Goal: Task Accomplishment & Management: Manage account settings

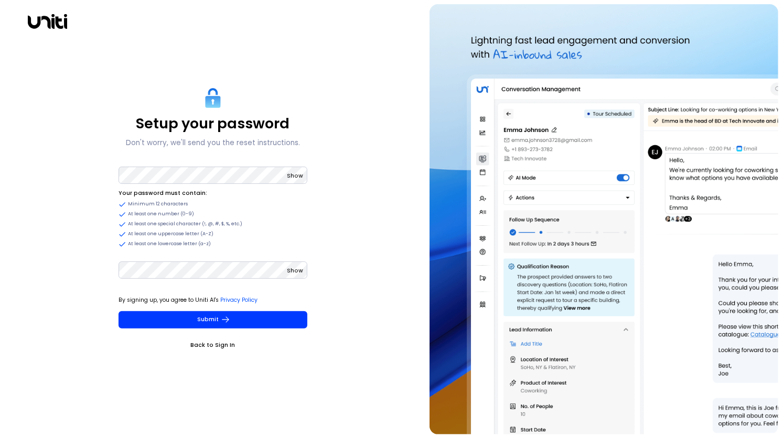
click at [296, 176] on span "Show" at bounding box center [295, 176] width 16 height 8
click at [233, 309] on div "By signing up, you agree to Uniti AI's Privacy Policy Submit" at bounding box center [213, 312] width 189 height 34
click at [223, 317] on icon "submit" at bounding box center [225, 319] width 9 height 9
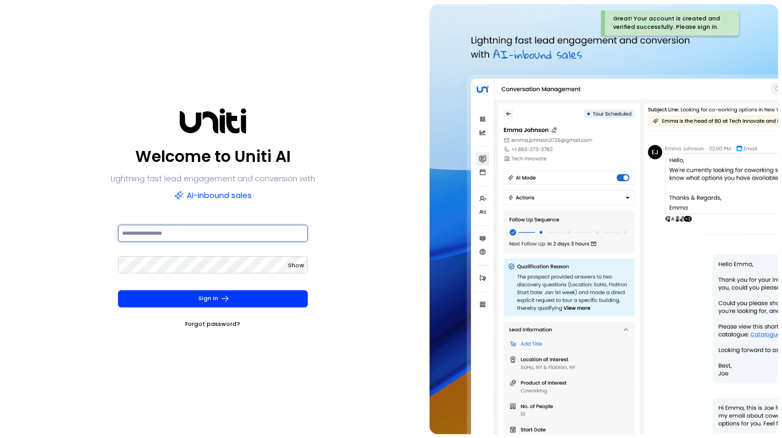
click at [221, 229] on input at bounding box center [213, 233] width 190 height 17
type input "**********"
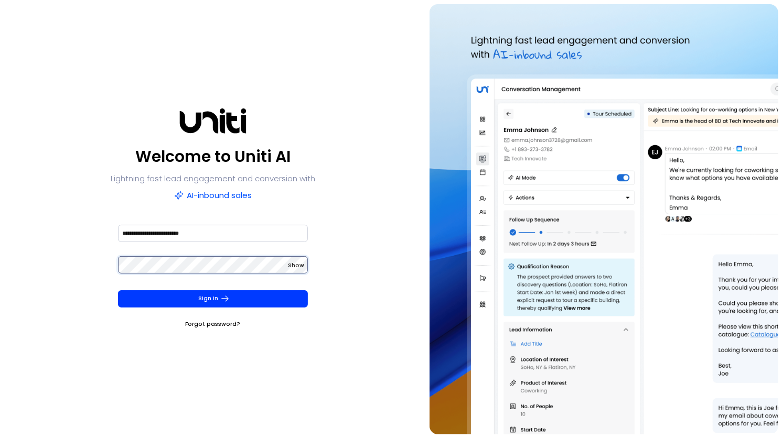
click at [118, 291] on button "Sign In" at bounding box center [213, 299] width 190 height 17
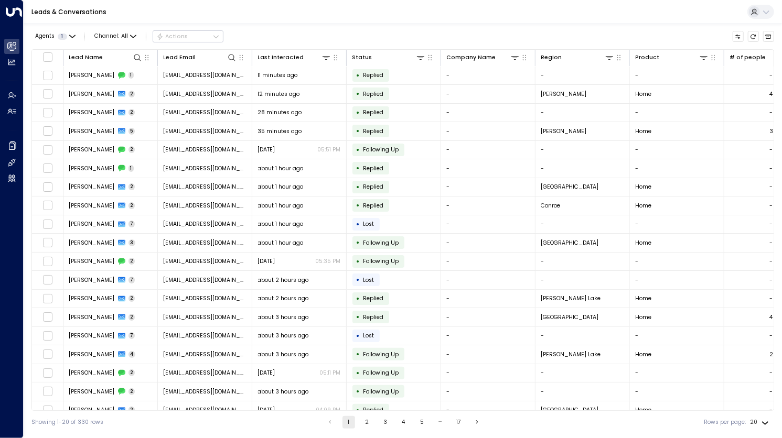
click at [297, 20] on div "Leads & Conversations" at bounding box center [403, 12] width 758 height 24
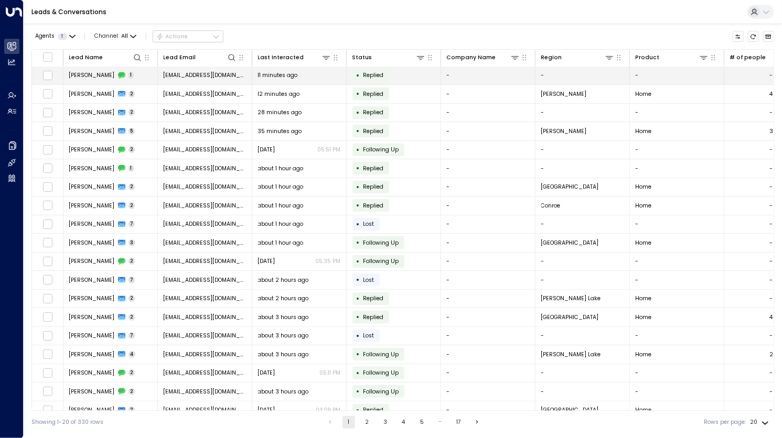
click at [308, 70] on td "11 minutes ago" at bounding box center [299, 76] width 94 height 18
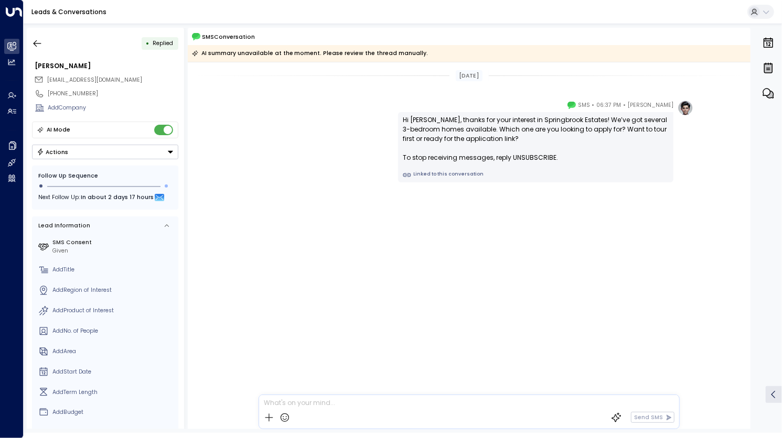
click at [34, 72] on div "[PERSON_NAME]" at bounding box center [105, 66] width 147 height 15
click at [32, 38] on icon "button" at bounding box center [37, 43] width 10 height 10
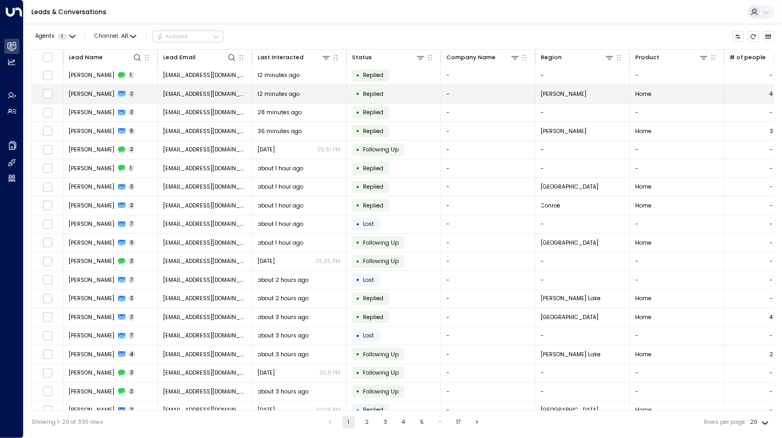
click at [259, 92] on span "12 minutes ago" at bounding box center [279, 94] width 42 height 8
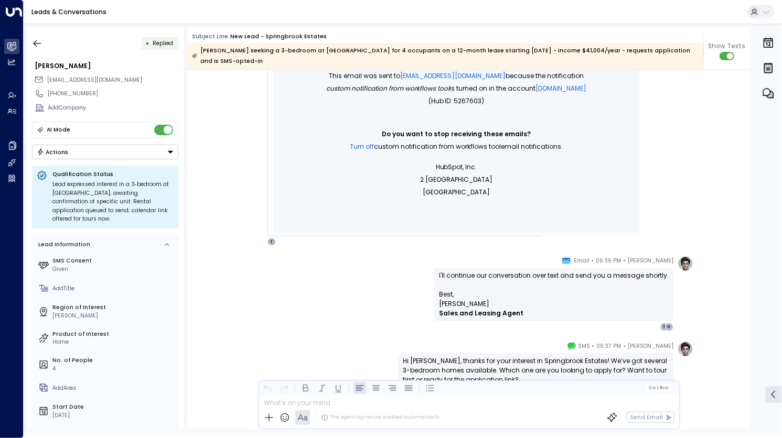
scroll to position [411, 0]
click at [41, 39] on icon "button" at bounding box center [37, 43] width 10 height 10
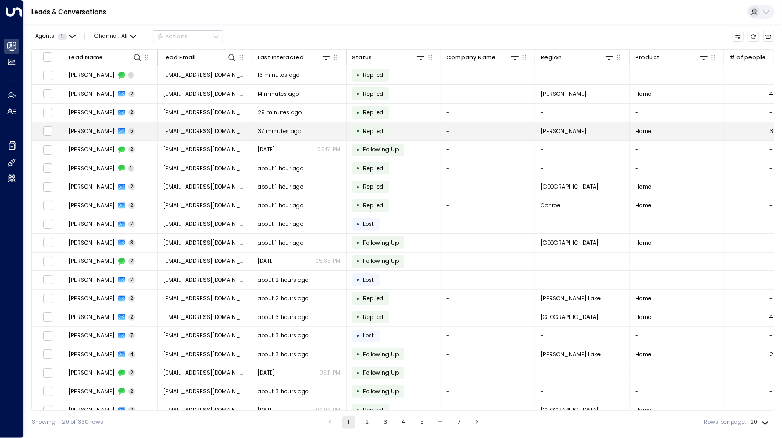
click at [218, 131] on span "[EMAIL_ADDRESS][DOMAIN_NAME]" at bounding box center [205, 131] width 83 height 8
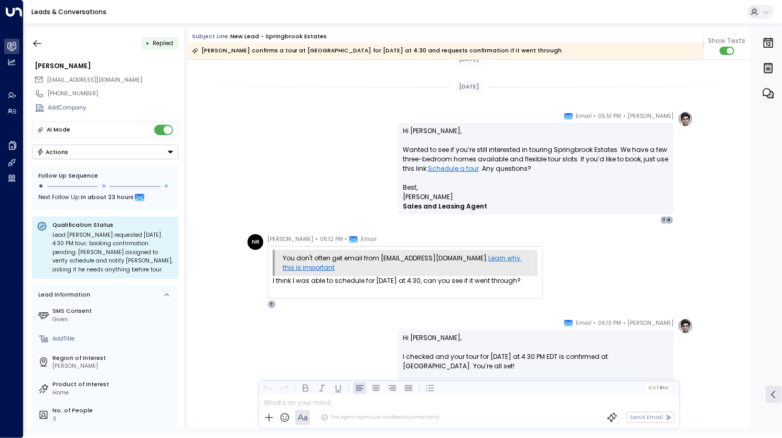
scroll to position [984, 0]
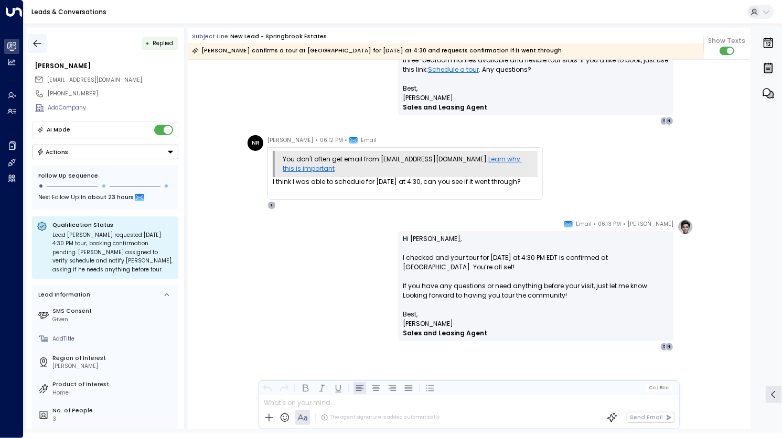
drag, startPoint x: 35, startPoint y: 46, endPoint x: 41, endPoint y: 48, distance: 6.1
click at [41, 48] on icon "button" at bounding box center [37, 43] width 10 height 10
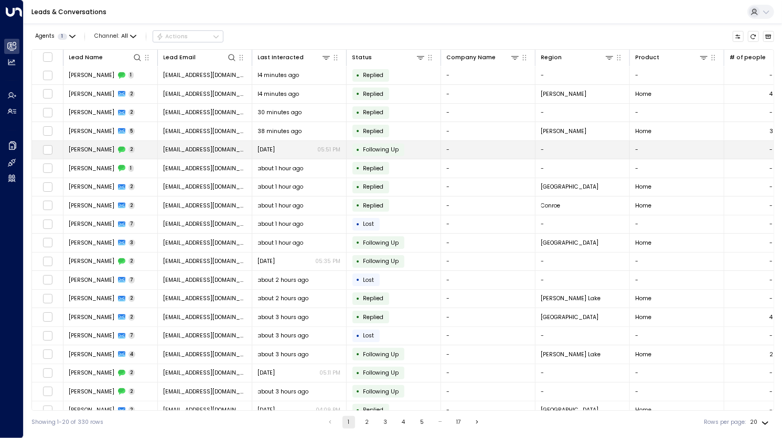
click at [288, 146] on div "[DATE] 05:51 PM" at bounding box center [299, 150] width 83 height 8
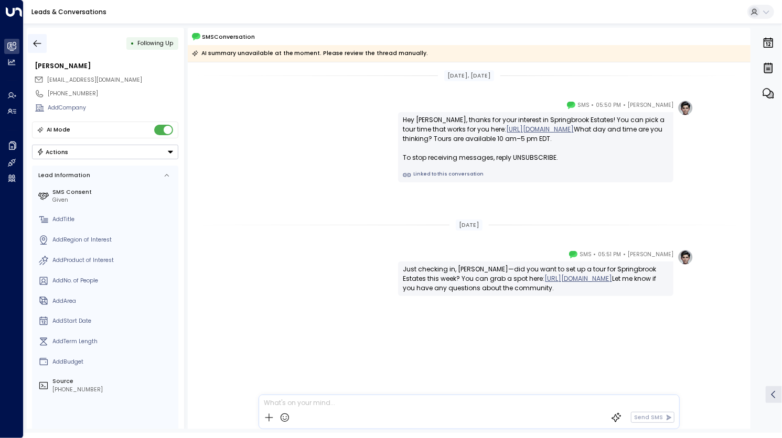
click at [41, 39] on icon "button" at bounding box center [37, 43] width 10 height 10
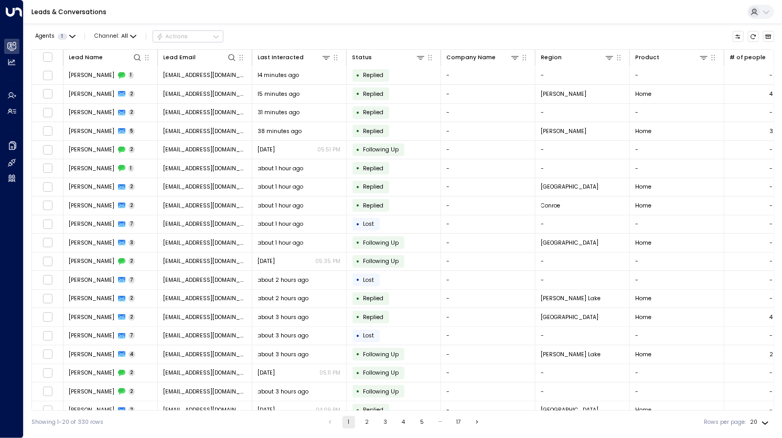
scroll to position [26, 0]
